Goal: Task Accomplishment & Management: Manage account settings

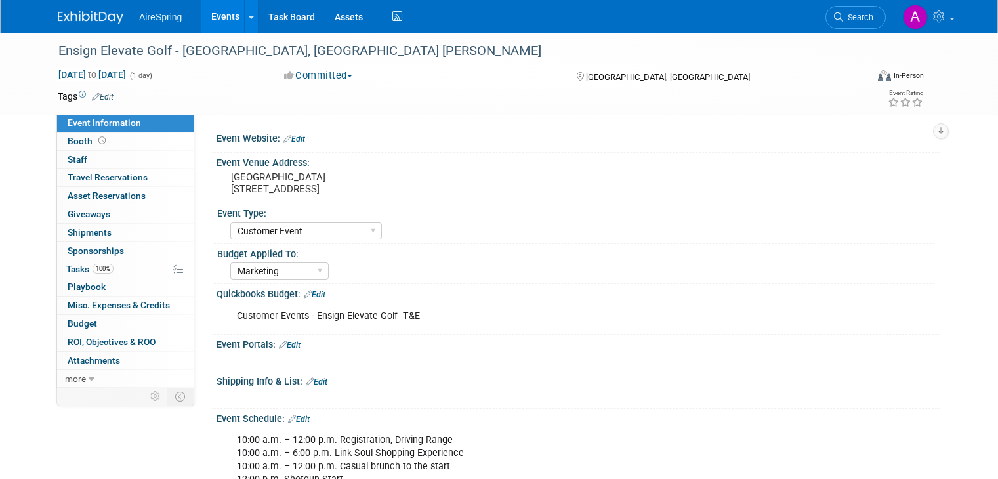
select select "Customer Event"
select select "Marketing"
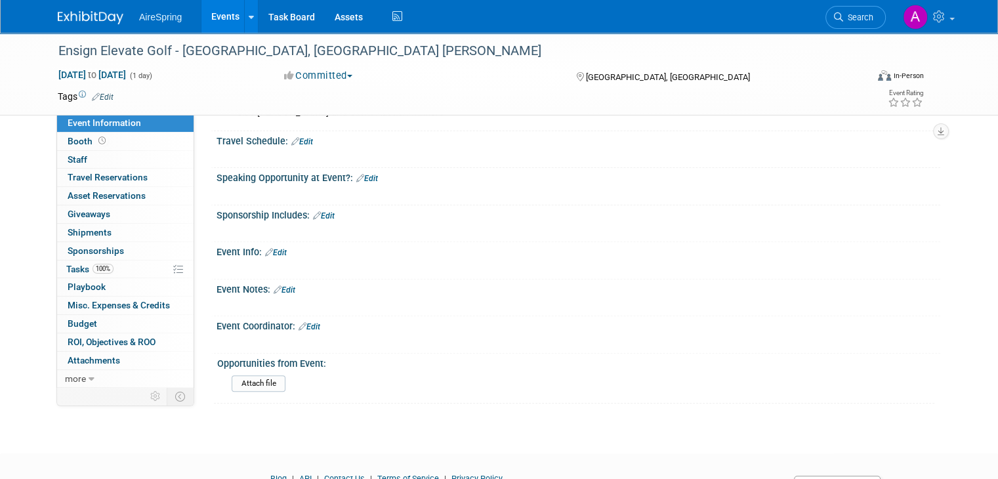
drag, startPoint x: 970, startPoint y: 200, endPoint x: 953, endPoint y: 196, distance: 17.5
click at [970, 200] on div "Ensign Elevate Golf - Rancho Santa Fe, CA Ken Bisnoff Sep 22, 2025 to Sep 22, 2…" at bounding box center [499, 34] width 998 height 791
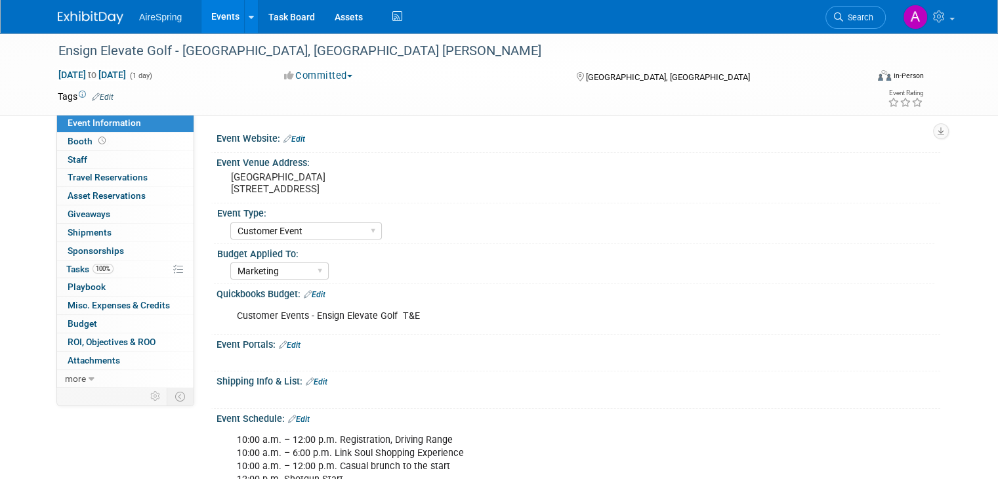
click at [212, 14] on link "Events" at bounding box center [226, 16] width 48 height 33
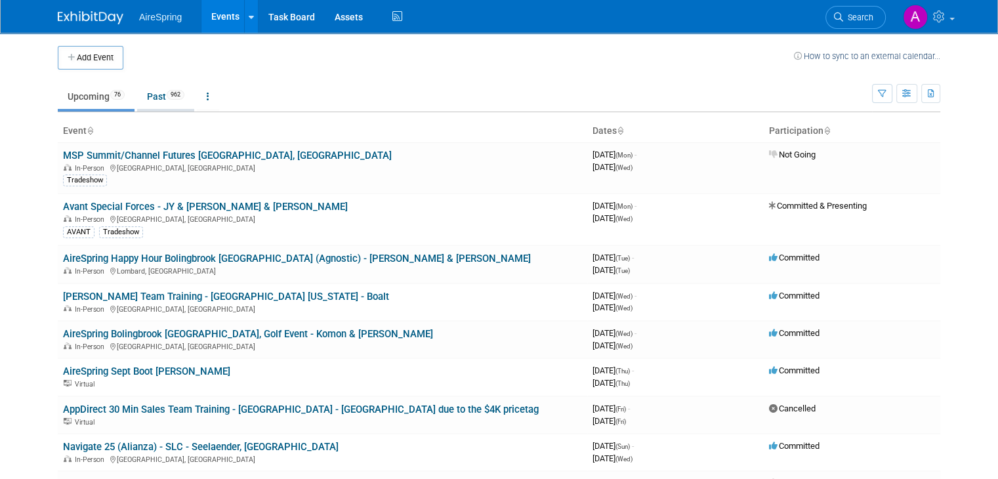
click at [152, 110] on li "Past 962" at bounding box center [165, 98] width 57 height 28
click at [150, 96] on link "Past 962" at bounding box center [165, 96] width 57 height 25
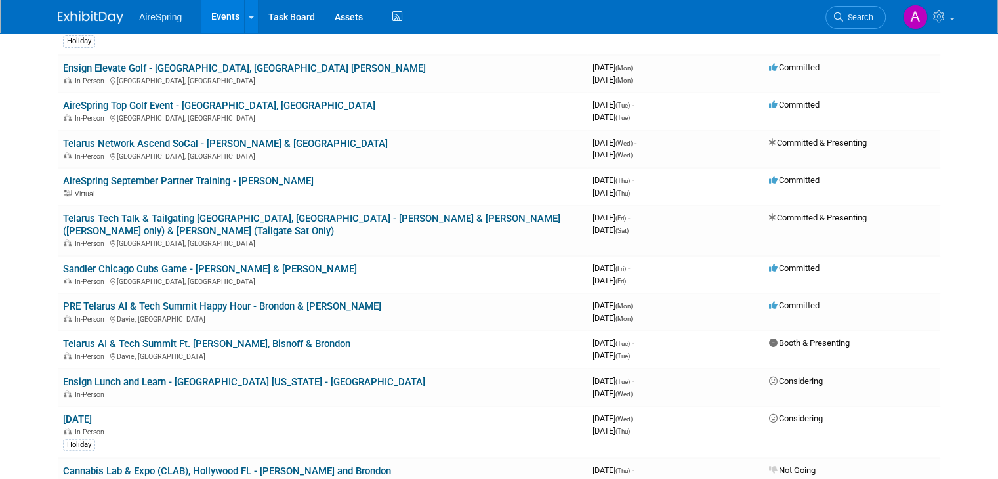
scroll to position [460, 0]
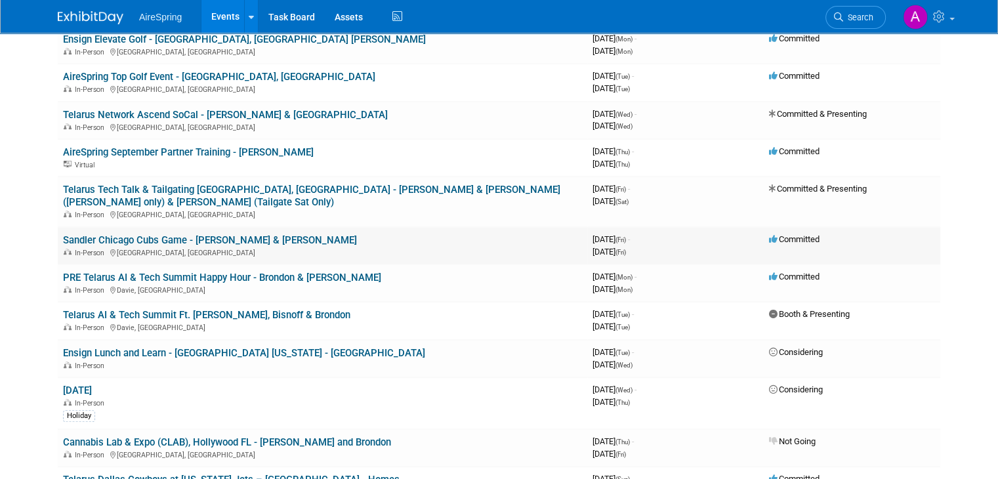
click at [184, 234] on link "Sandler Chicago Cubs Game - [PERSON_NAME] & [PERSON_NAME]" at bounding box center [210, 240] width 294 height 12
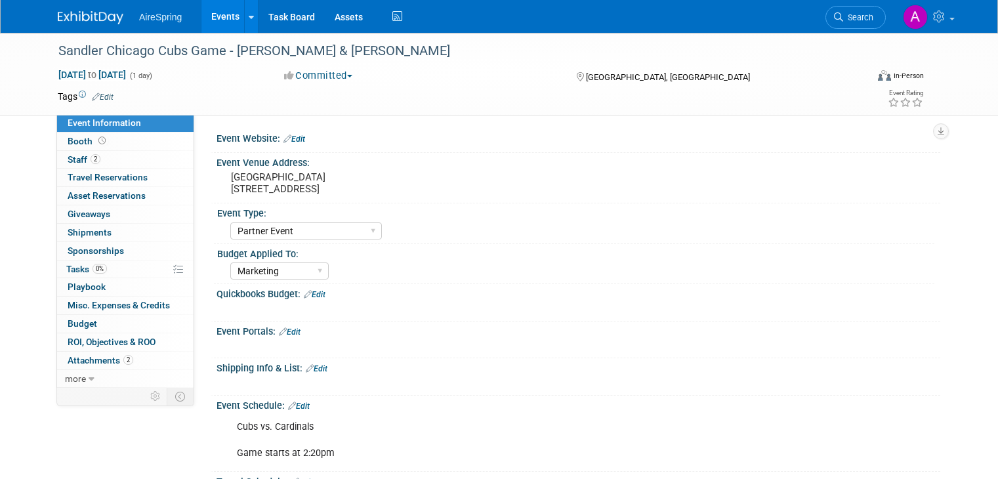
select select "Partner Event"
select select "Marketing"
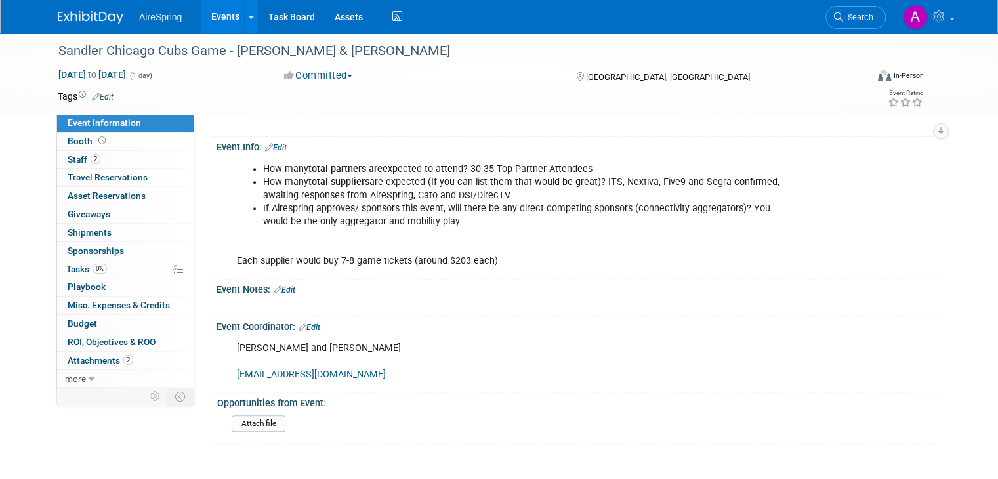
scroll to position [66, 0]
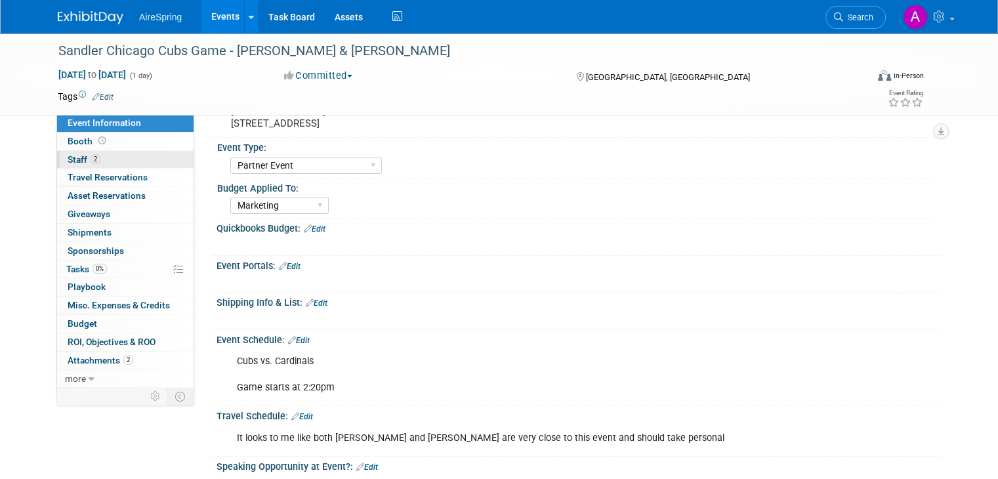
click at [91, 157] on span "2" at bounding box center [96, 159] width 10 height 10
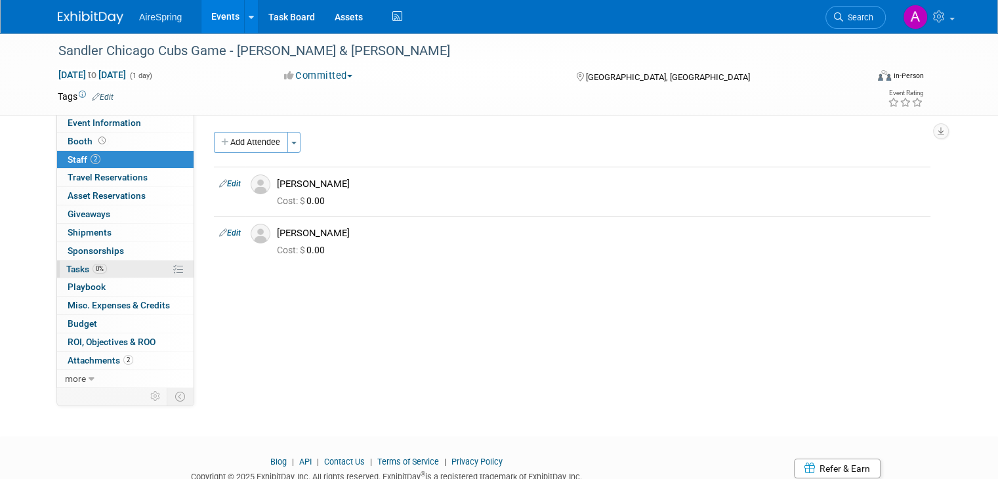
click at [81, 264] on span "Tasks 0%" at bounding box center [86, 269] width 41 height 11
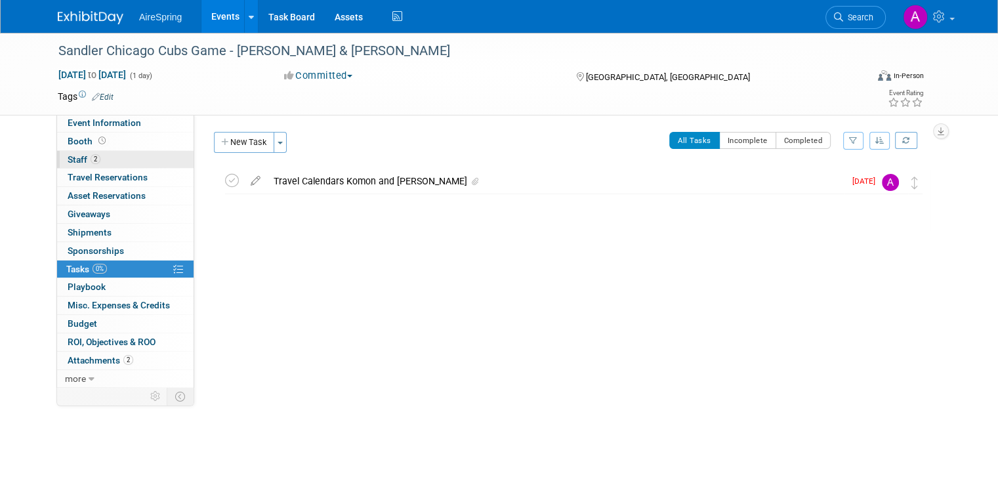
click at [91, 161] on span "2" at bounding box center [96, 159] width 10 height 10
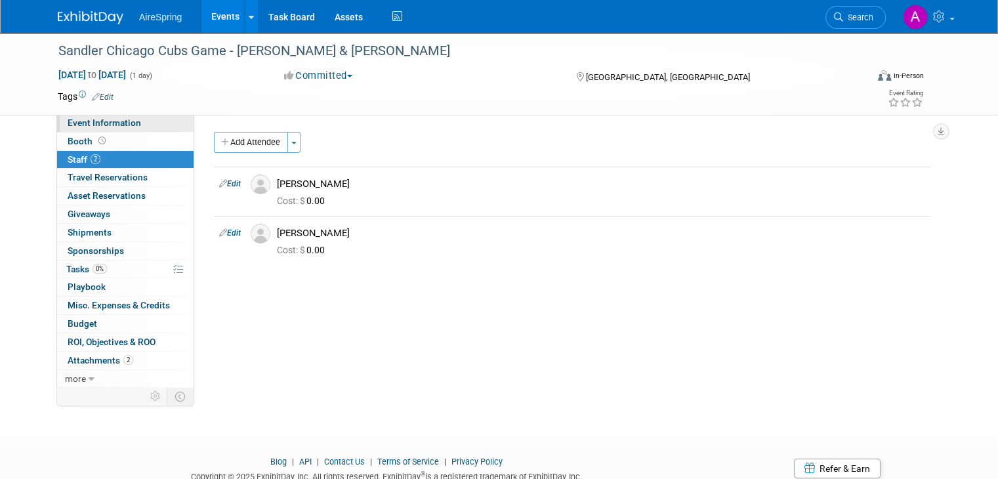
click at [127, 121] on link "Event Information" at bounding box center [125, 123] width 137 height 18
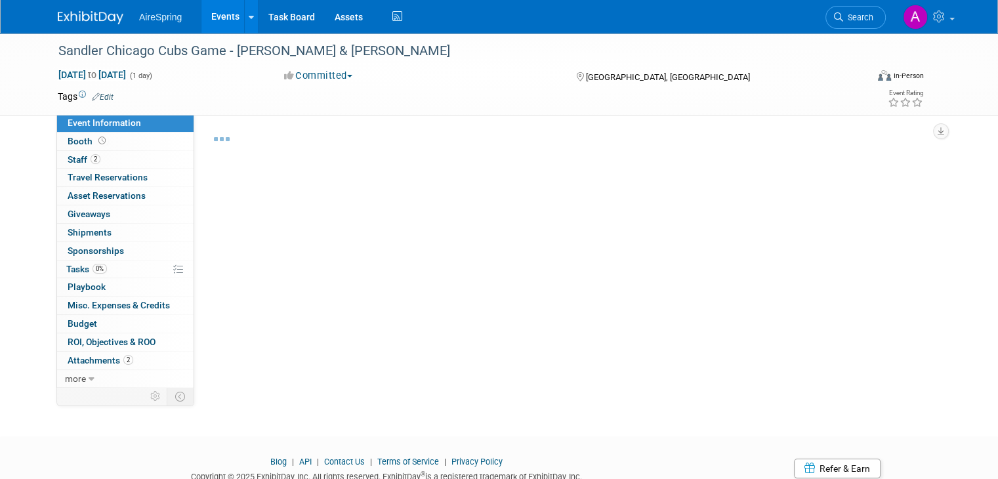
select select "Partner Event"
select select "Marketing"
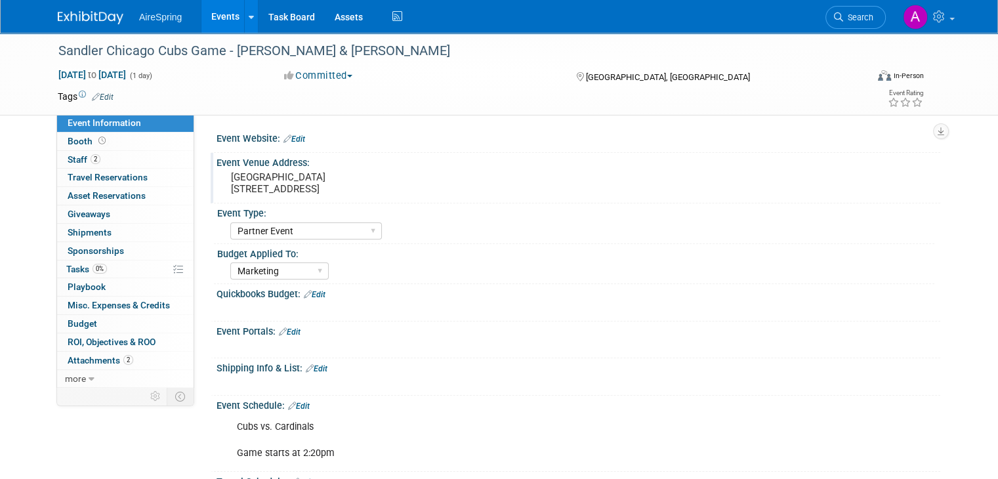
click at [271, 182] on pre "Wrigley Field 1060 W Addison St, Chicago, IL 60613" at bounding box center [367, 183] width 273 height 24
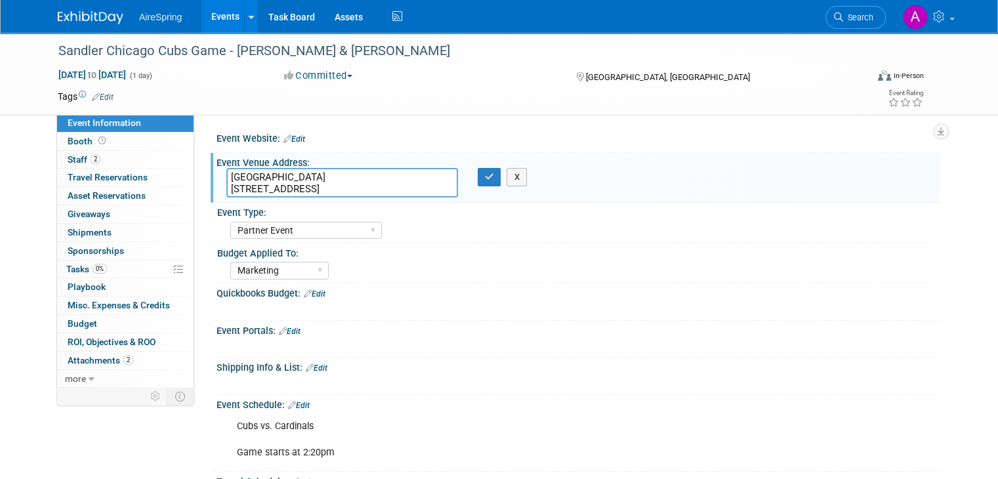
drag, startPoint x: 278, startPoint y: 174, endPoint x: 215, endPoint y: 181, distance: 64.1
click at [226, 181] on textarea "Wrigley Field 1060 W Addison St, Chicago, IL 60613" at bounding box center [342, 183] width 232 height 30
click at [302, 189] on textarea "Wrigley Field 1060 W Addison St, Chicago, IL 60613" at bounding box center [342, 183] width 232 height 30
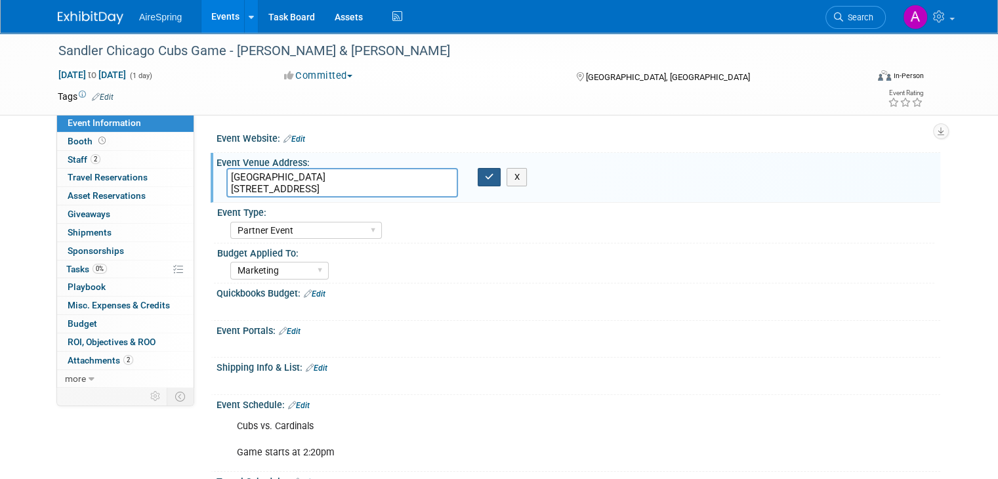
click at [485, 176] on icon "button" at bounding box center [489, 177] width 9 height 9
